Goal: Task Accomplishment & Management: Manage account settings

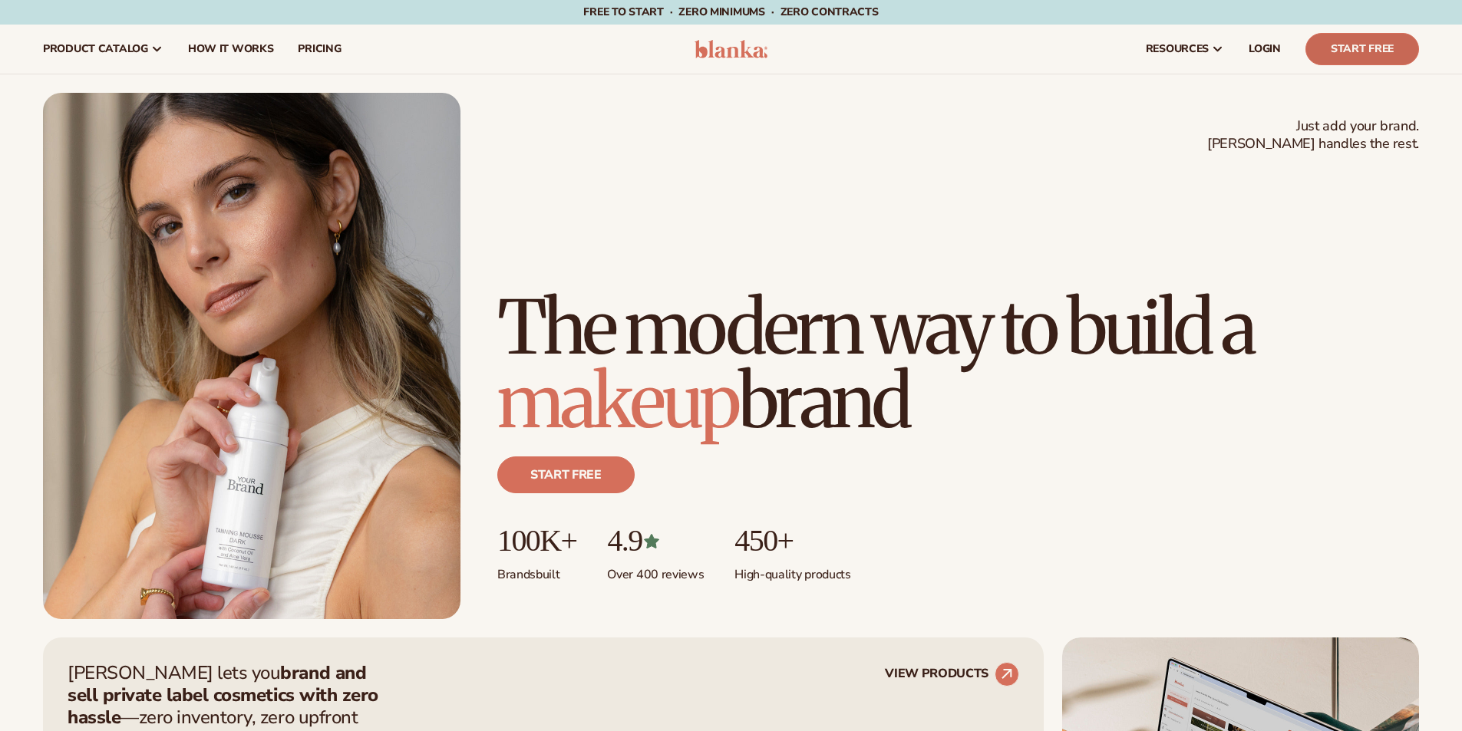
click at [1350, 49] on link "Start Free" at bounding box center [1362, 49] width 114 height 32
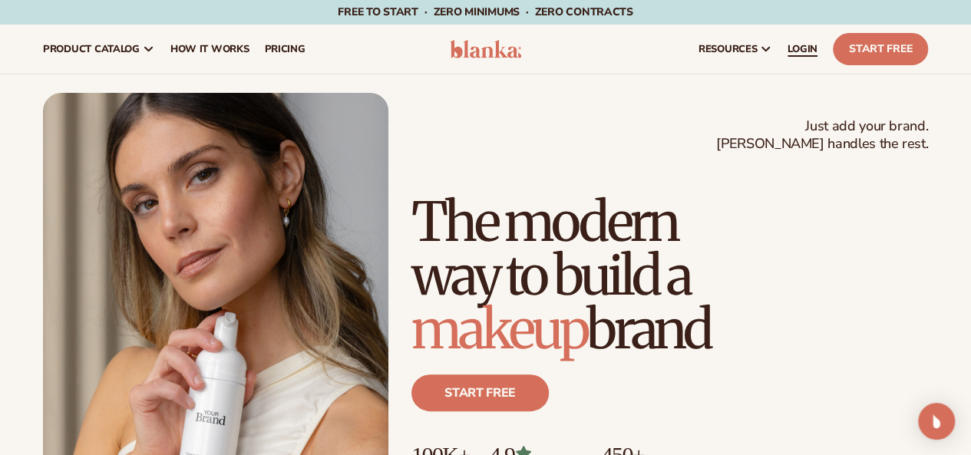
click at [796, 48] on span "LOGIN" at bounding box center [802, 49] width 30 height 12
